Goal: Complete application form: Complete application form

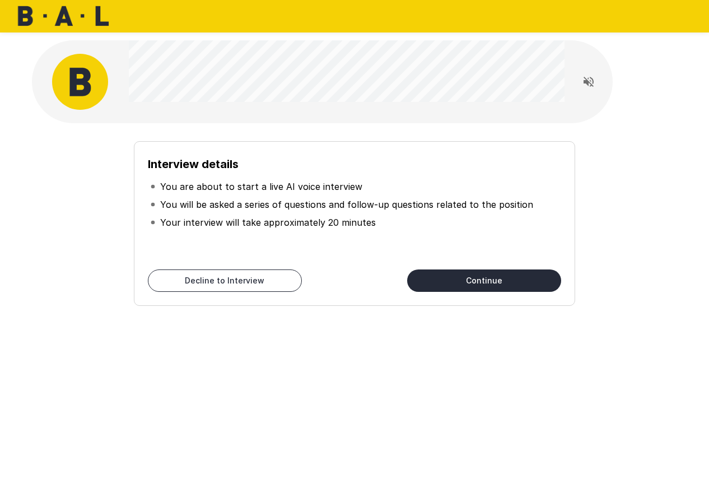
click at [469, 287] on button "Continue" at bounding box center [484, 280] width 154 height 22
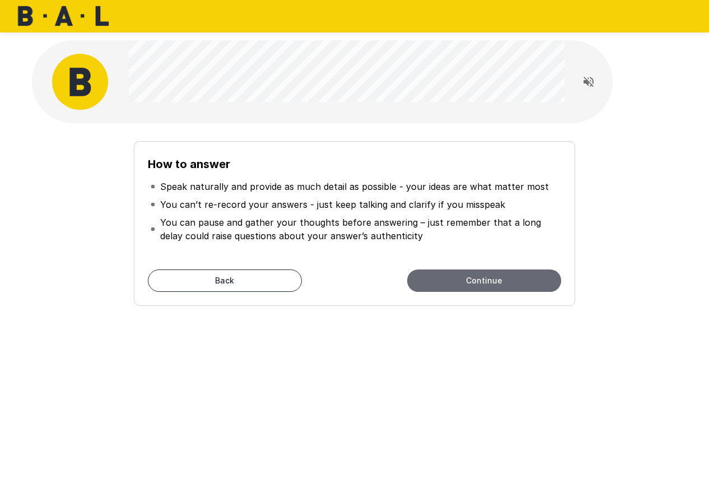
click at [469, 287] on button "Continue" at bounding box center [484, 280] width 154 height 22
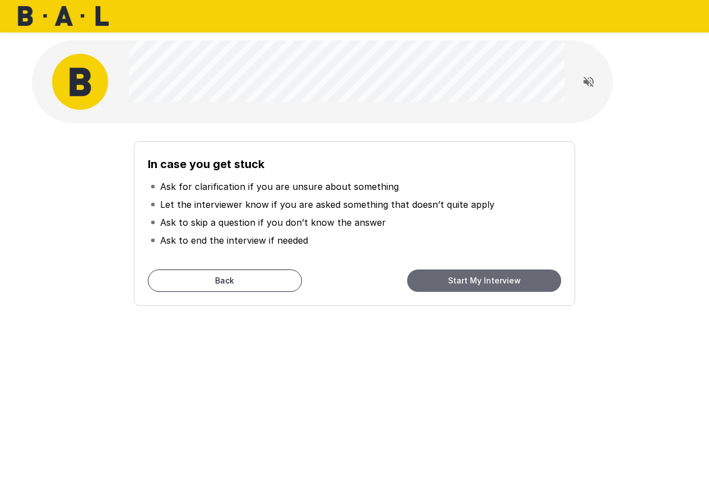
click at [469, 287] on button "Start My Interview" at bounding box center [484, 280] width 154 height 22
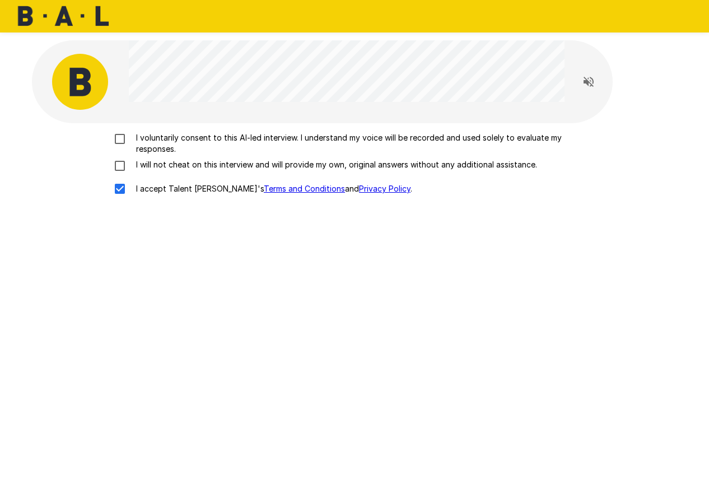
click at [118, 173] on div "I voluntarily consent to this AI-led interview. I understand my voice will be r…" at bounding box center [354, 166] width 636 height 68
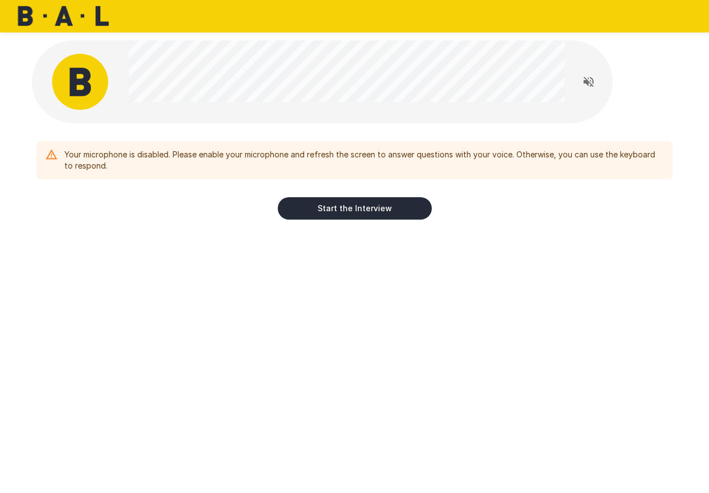
click at [350, 208] on button "Start the Interview" at bounding box center [355, 208] width 154 height 22
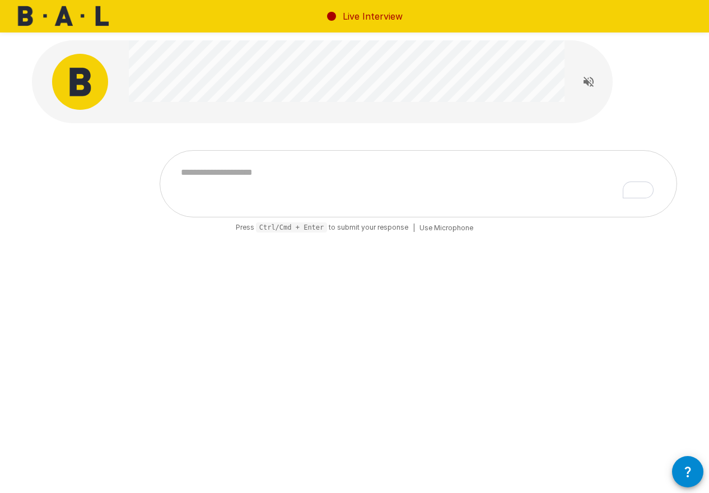
click at [589, 87] on icon "Read questions aloud" at bounding box center [588, 81] width 13 height 13
click at [565, 170] on textarea "To enrich screen reader interactions, please activate Accessibility in Grammarl…" at bounding box center [419, 184] width 490 height 44
click at [522, 175] on textarea "To enrich screen reader interactions, please activate Accessibility in Grammarl…" at bounding box center [419, 184] width 490 height 44
click at [292, 205] on textarea "To enrich screen reader interactions, please activate Accessibility in Grammarl…" at bounding box center [419, 184] width 490 height 44
type textarea "*"
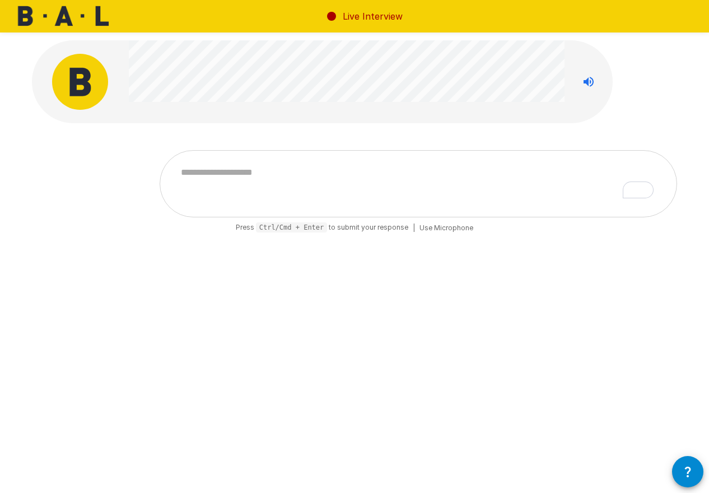
click at [451, 227] on span "Use Microphone" at bounding box center [447, 227] width 54 height 11
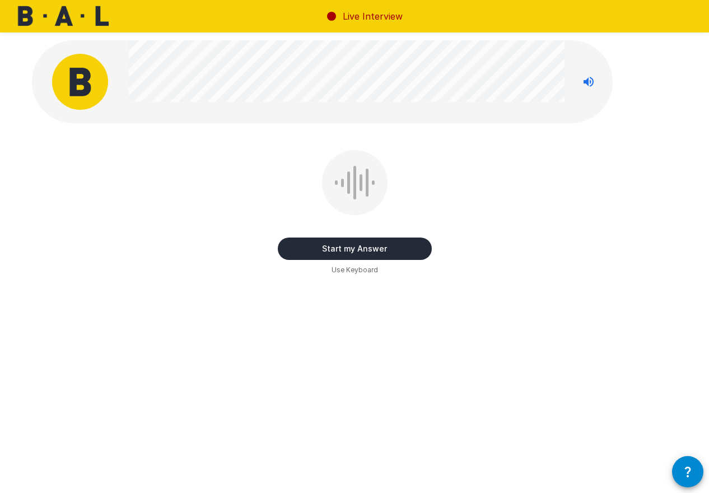
click at [358, 250] on button "Start my Answer" at bounding box center [355, 248] width 154 height 22
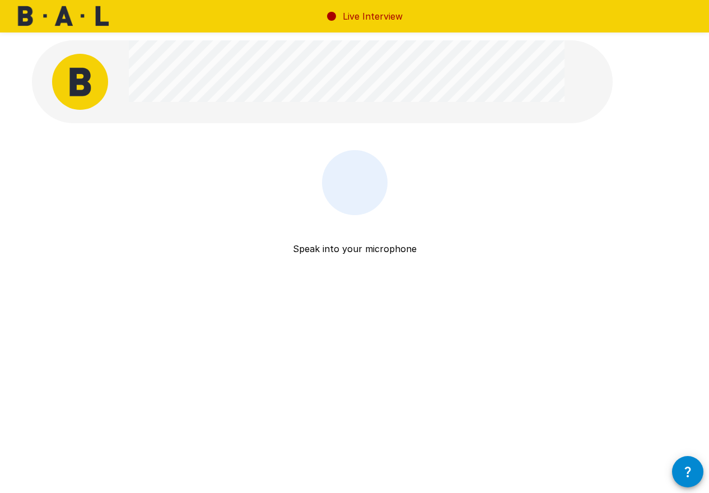
click at [355, 192] on div at bounding box center [354, 183] width 43 height 34
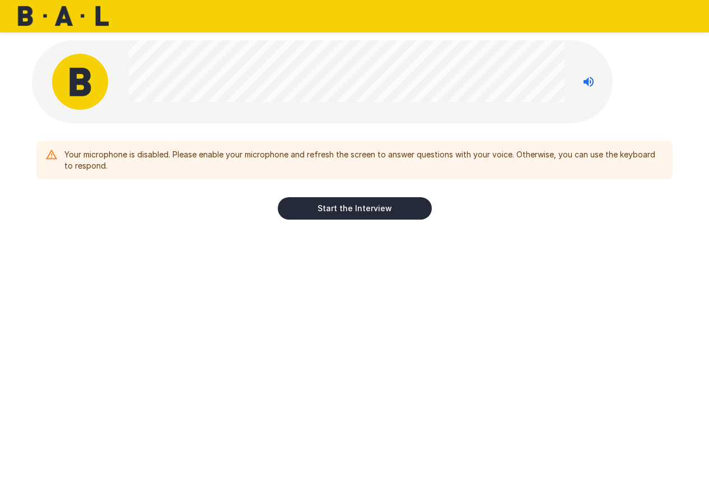
click at [328, 215] on button "Start the Interview" at bounding box center [355, 208] width 154 height 22
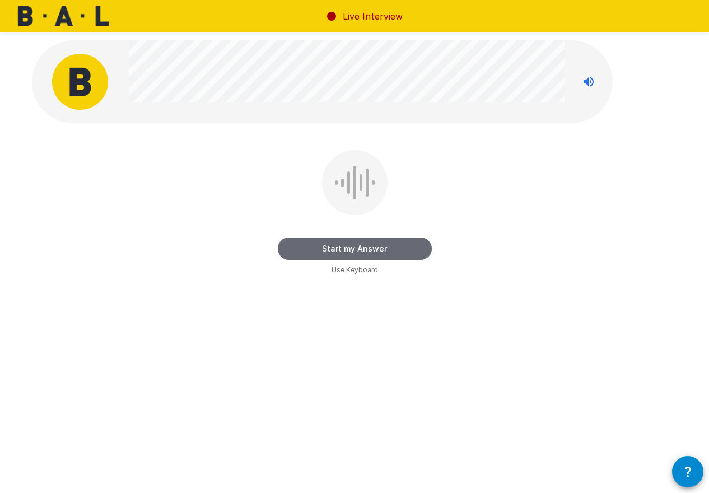
click at [348, 249] on button "Start my Answer" at bounding box center [355, 248] width 154 height 22
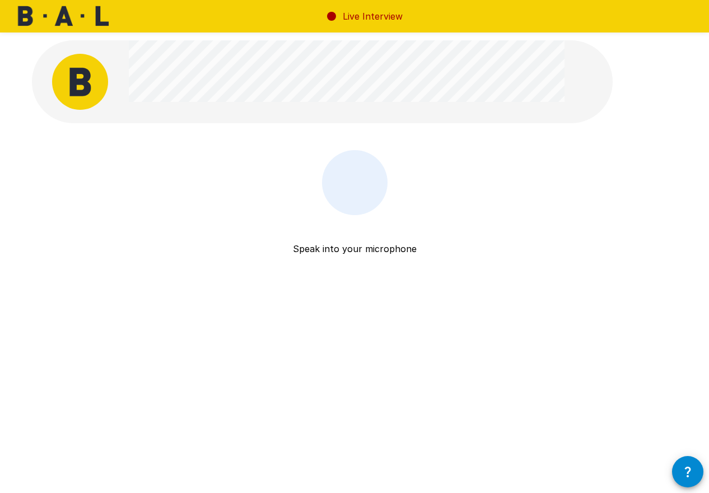
click at [363, 197] on div at bounding box center [354, 183] width 43 height 34
click at [66, 164] on div "Speak into your microphone Stop & Submit" at bounding box center [354, 213] width 645 height 126
click at [90, 218] on div "Speak into your microphone Stop & Submit" at bounding box center [354, 213] width 645 height 126
click at [349, 173] on div at bounding box center [354, 183] width 43 height 34
